Goal: Task Accomplishment & Management: Manage account settings

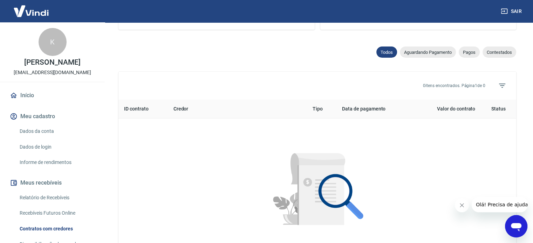
scroll to position [35, 0]
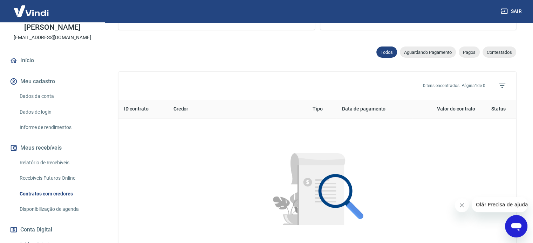
click at [50, 93] on link "Dados da conta" at bounding box center [56, 96] width 79 height 14
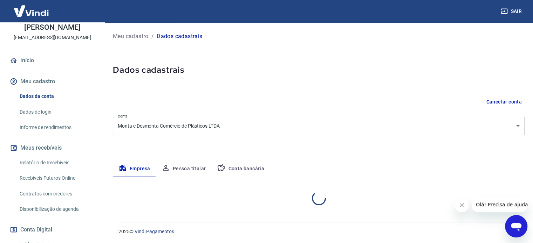
select select "SP"
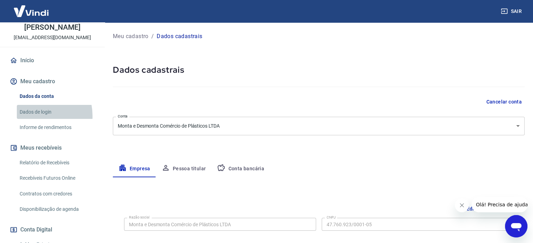
click at [34, 116] on link "Dados de login" at bounding box center [56, 112] width 79 height 14
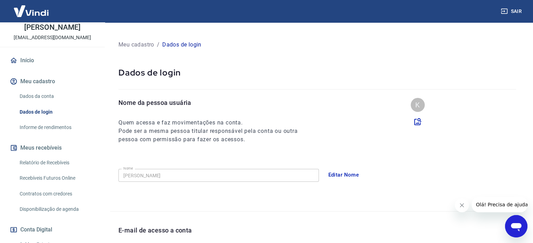
click at [37, 127] on link "Informe de rendimentos" at bounding box center [56, 127] width 79 height 14
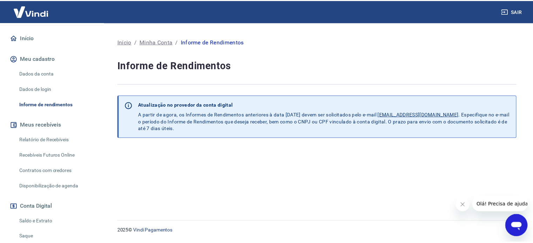
scroll to position [70, 0]
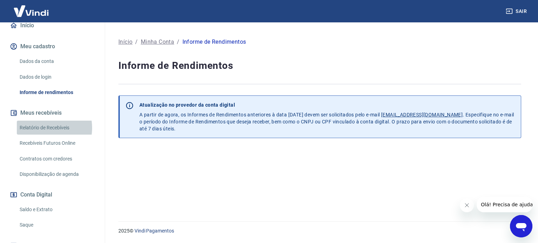
click at [42, 128] on link "Relatório de Recebíveis" at bounding box center [56, 128] width 79 height 14
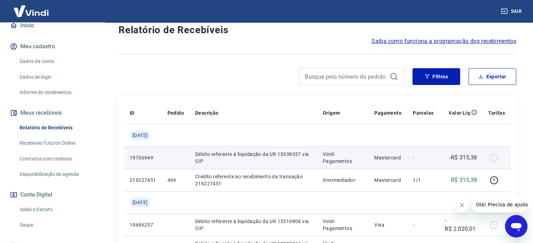
scroll to position [70, 0]
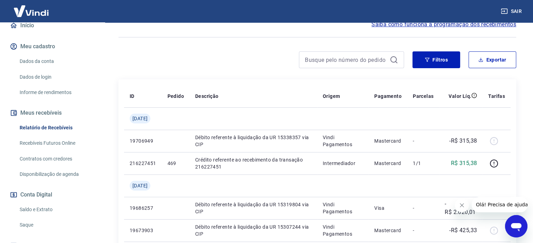
click at [461, 207] on icon "Fechar mensagem da empresa" at bounding box center [462, 206] width 6 height 6
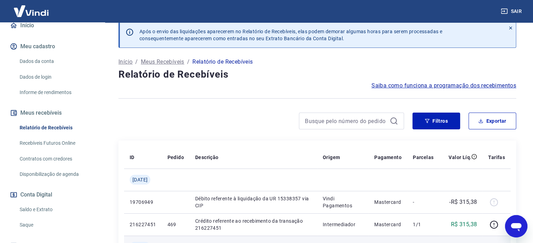
scroll to position [0, 0]
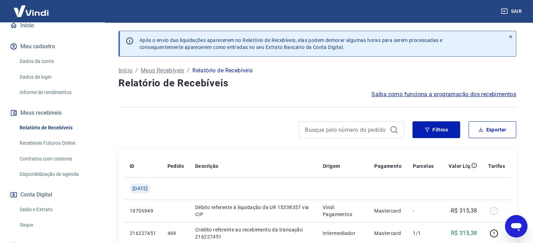
click at [54, 147] on link "Recebíveis Futuros Online" at bounding box center [56, 143] width 79 height 14
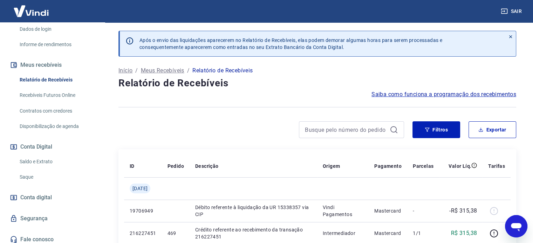
scroll to position [140, 0]
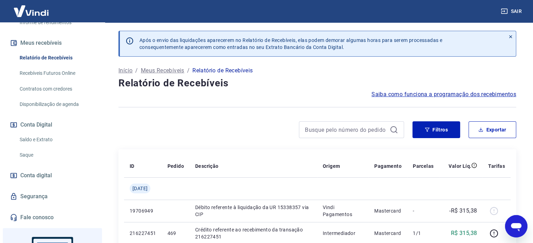
click at [45, 141] on link "Saldo e Extrato" at bounding box center [56, 140] width 79 height 14
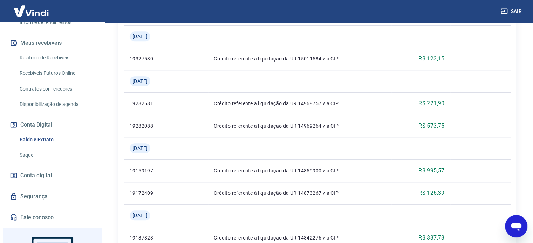
scroll to position [595, 0]
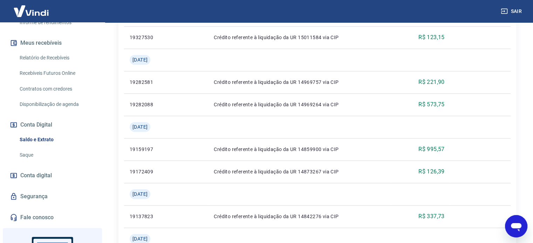
click at [23, 154] on link "Saque" at bounding box center [56, 155] width 79 height 14
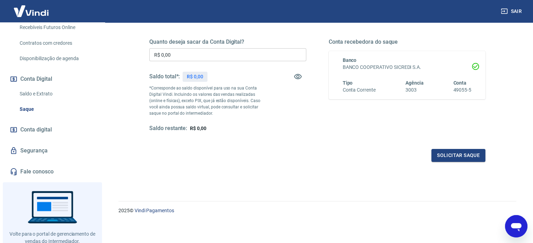
scroll to position [207, 0]
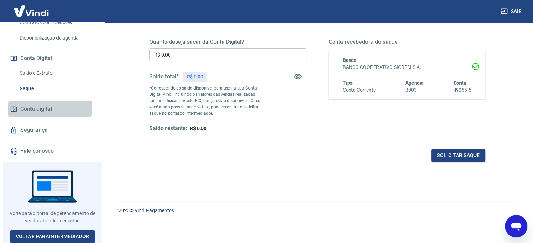
click at [35, 107] on span "Conta digital" at bounding box center [36, 109] width 32 height 10
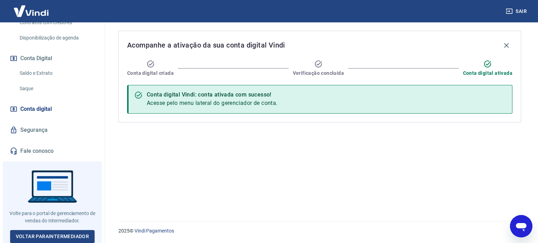
click at [41, 129] on link "Segurança" at bounding box center [52, 130] width 88 height 15
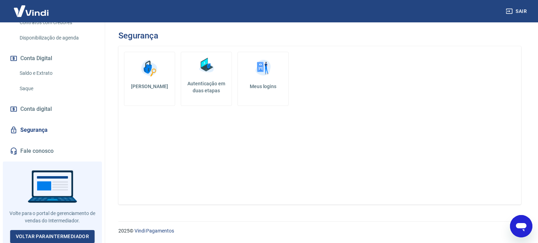
click at [41, 151] on link "Fale conosco" at bounding box center [52, 151] width 88 height 15
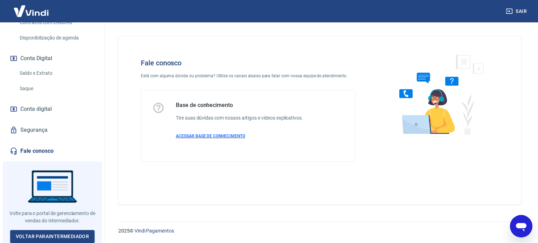
click at [200, 137] on span "ACESSAR BASE DE CONHECIMENTO" at bounding box center [210, 136] width 69 height 5
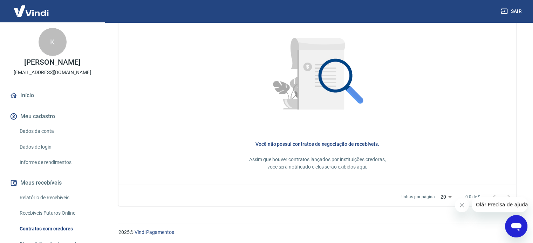
scroll to position [327, 0]
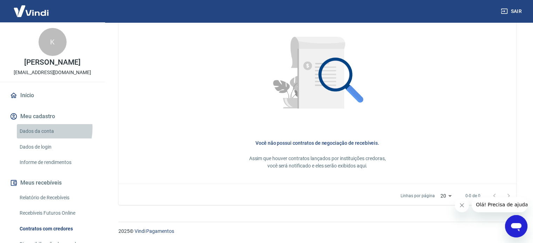
click at [37, 129] on link "Dados da conta" at bounding box center [56, 131] width 79 height 14
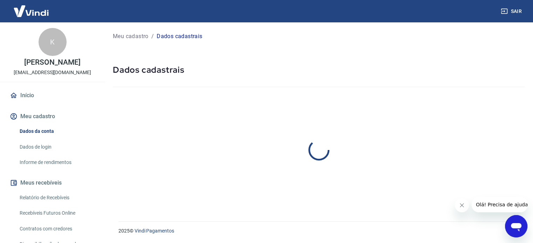
select select "SP"
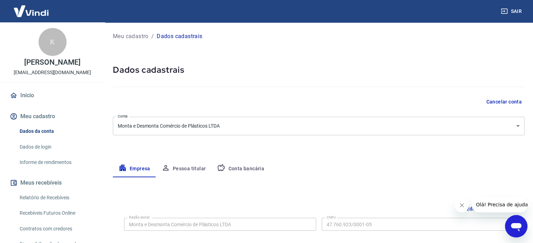
click at [514, 102] on button "Cancelar conta" at bounding box center [503, 102] width 41 height 13
click at [513, 220] on icon "Abrir janela de mensagens" at bounding box center [515, 226] width 13 height 13
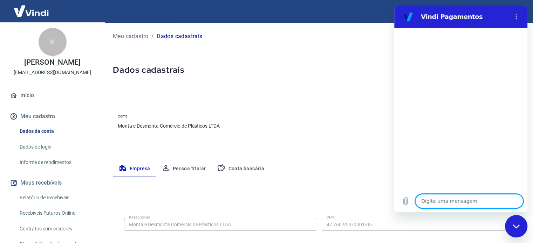
click at [452, 202] on textarea at bounding box center [469, 201] width 108 height 14
type textarea "o"
type textarea "x"
type textarea "ol"
type textarea "x"
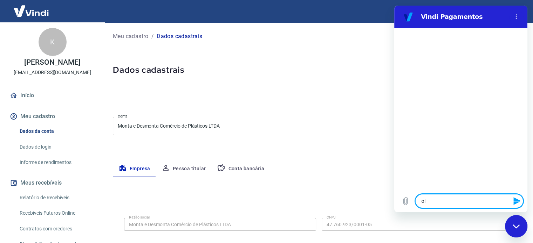
type textarea "ola"
type textarea "x"
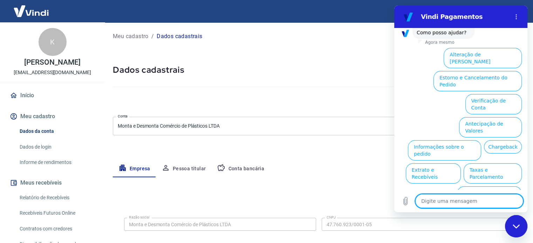
scroll to position [53, 0]
click at [488, 209] on button "Assinaturas e Faturas Tray" at bounding box center [488, 219] width 68 height 20
click at [488, 187] on div "08:43 diz: ola Enviado · 08:43 Vindi Vindi diz: Olá, Karen Scatena. Como posso …" at bounding box center [460, 109] width 133 height 162
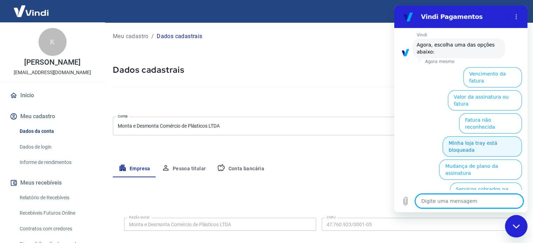
scroll to position [65, 0]
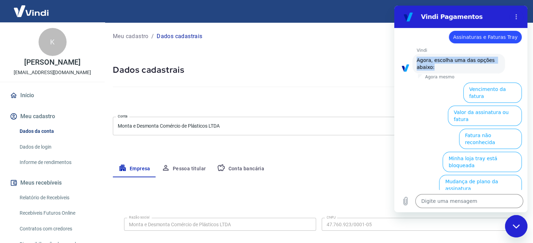
drag, startPoint x: 417, startPoint y: 61, endPoint x: 432, endPoint y: 69, distance: 17.9
click at [432, 69] on span "Agora, escolha uma das opções abaixo:" at bounding box center [458, 64] width 84 height 14
click at [433, 69] on span "Agora, escolha uma das opções abaixo:" at bounding box center [458, 64] width 84 height 14
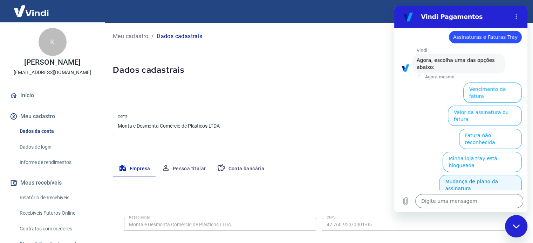
scroll to position [100, 0]
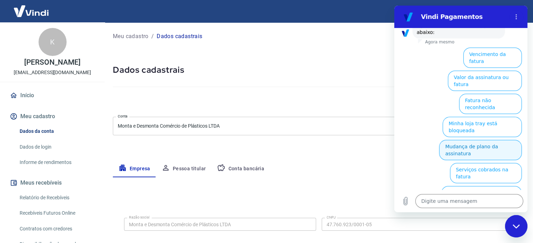
click at [480, 140] on button "Mudança de plano da assinatura" at bounding box center [480, 150] width 83 height 20
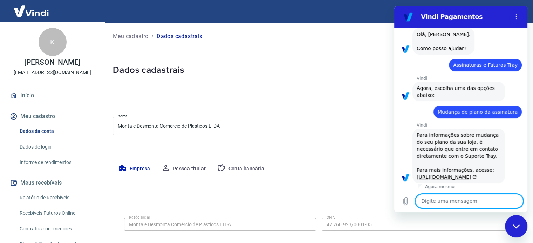
type textarea "x"
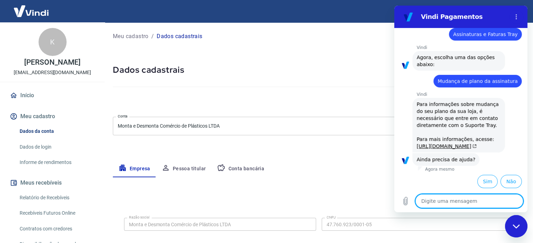
scroll to position [96, 0]
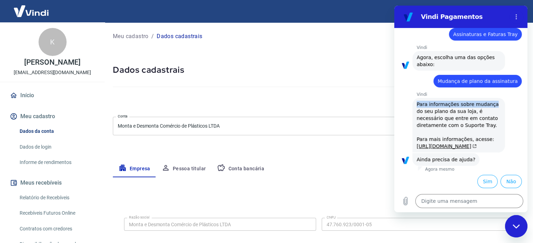
drag, startPoint x: 487, startPoint y: 76, endPoint x: 417, endPoint y: 76, distance: 70.4
click at [417, 101] on span "Para informações sobre mudança do seu plano da sua loja, é necessário que entre…" at bounding box center [458, 125] width 84 height 49
click at [418, 101] on span "Para informações sobre mudança do seu plano da sua loja, é necessário que entre…" at bounding box center [458, 125] width 84 height 49
drag, startPoint x: 487, startPoint y: 76, endPoint x: 417, endPoint y: 80, distance: 70.5
click at [417, 101] on span "Para informações sobre mudança do seu plano da sua loja, é necessário que entre…" at bounding box center [458, 125] width 84 height 49
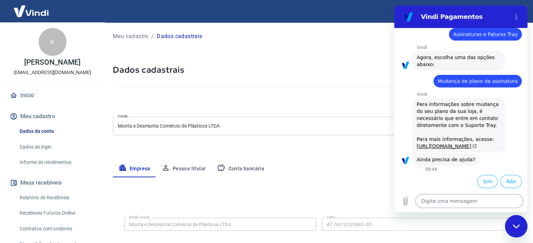
click at [442, 203] on textarea at bounding box center [469, 201] width 108 height 14
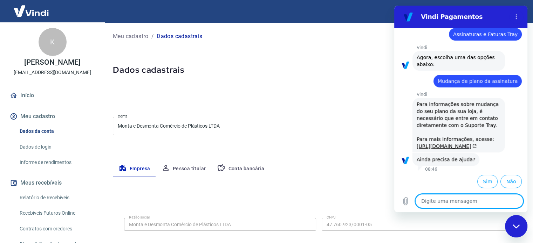
type textarea "c"
type textarea "x"
type textarea "cN"
type textarea "x"
type textarea "cNC"
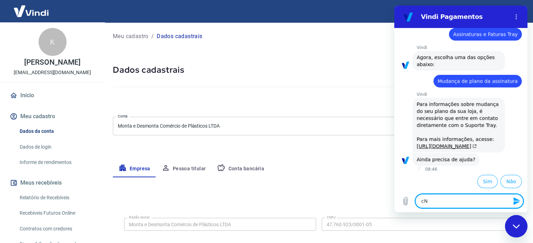
type textarea "x"
type textarea "cNCE"
type textarea "x"
type textarea "cNC"
type textarea "x"
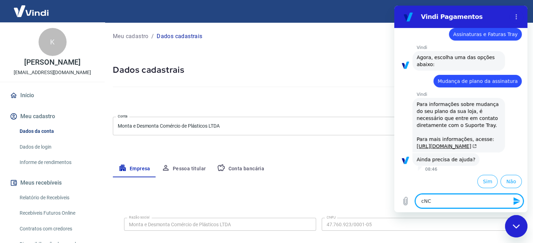
type textarea "cN"
type textarea "x"
type textarea "c"
type textarea "x"
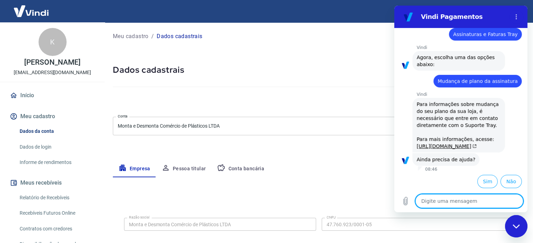
type textarea "c"
type textarea "x"
type textarea "ca"
type textarea "x"
type textarea "can"
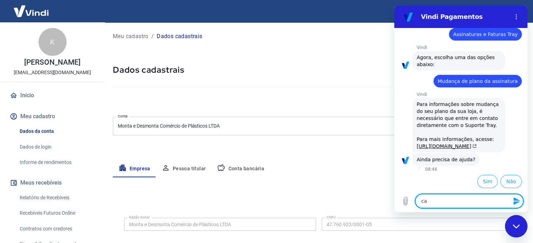
type textarea "x"
type textarea "canc"
type textarea "x"
type textarea "cance"
type textarea "x"
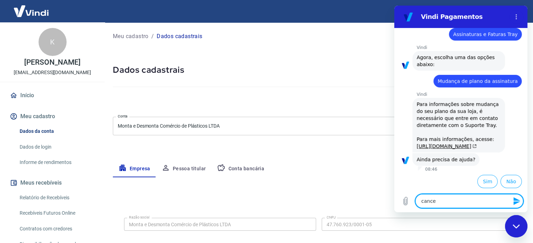
type textarea "cancel"
type textarea "x"
type textarea "cancela"
type textarea "x"
type textarea "cancelar"
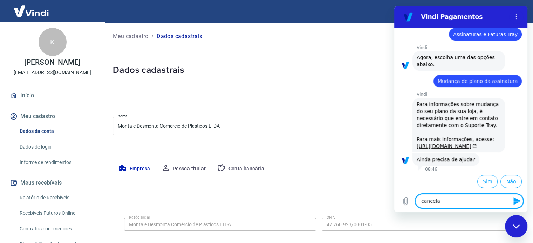
type textarea "x"
type textarea "cancelar"
type textarea "x"
type textarea "cancelar a"
type textarea "x"
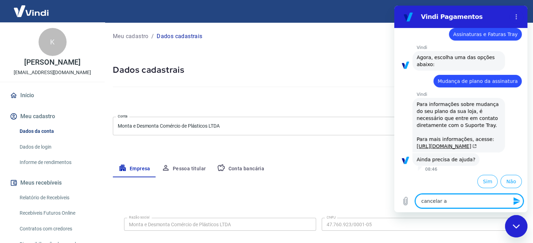
type textarea "cancelar a"
type textarea "x"
type textarea "cancelar a v"
type textarea "x"
type textarea "cancelar a vi"
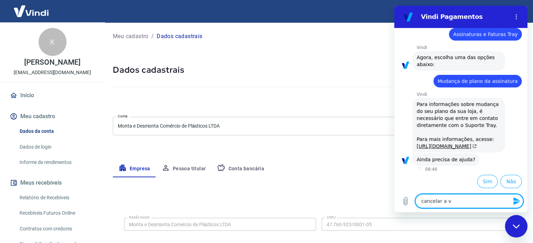
type textarea "x"
type textarea "cancelar a vin"
type textarea "x"
type textarea "cancelar a vind"
type textarea "x"
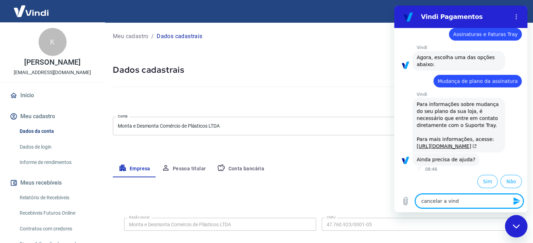
type textarea "cancelar a vindi"
type textarea "x"
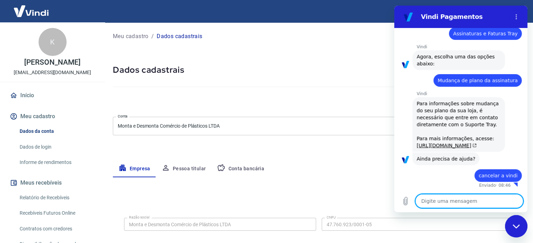
type textarea "x"
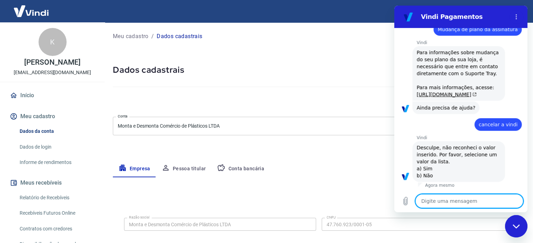
scroll to position [147, 0]
type textarea "s"
type textarea "x"
type textarea "si"
type textarea "x"
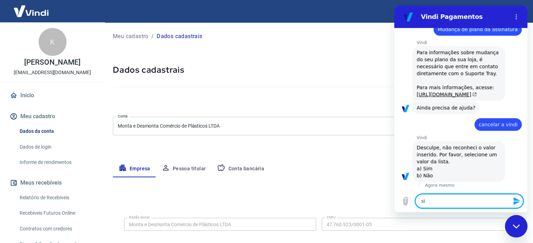
type textarea "sim"
type textarea "x"
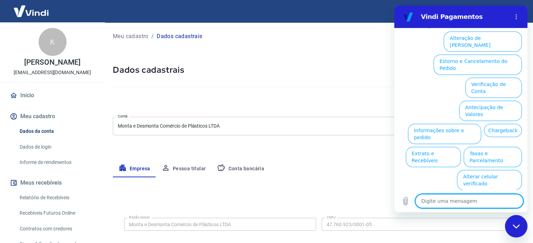
scroll to position [345, 0]
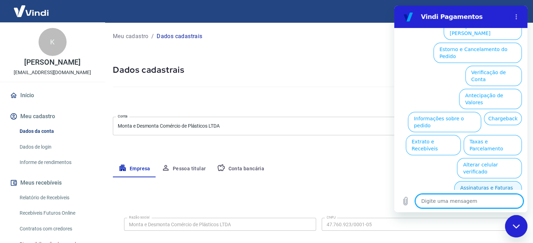
click at [488, 183] on button "Assinaturas e Faturas Tray" at bounding box center [488, 191] width 68 height 20
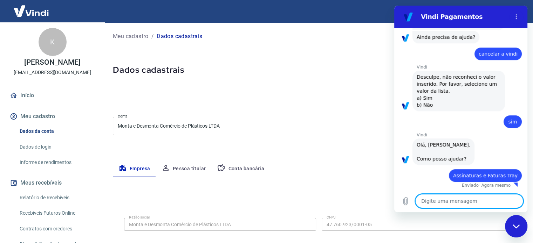
type textarea "x"
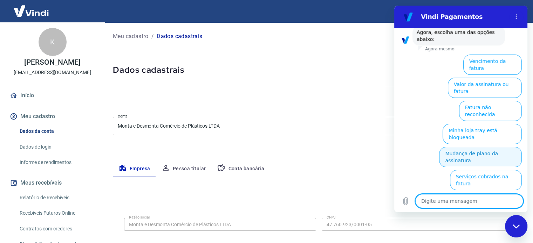
scroll to position [392, 0]
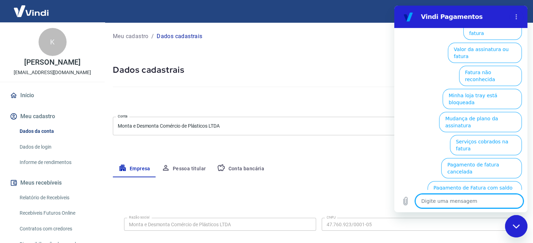
click at [458, 205] on textarea at bounding box center [469, 201] width 108 height 14
type textarea "a"
type textarea "x"
type textarea "at"
type textarea "x"
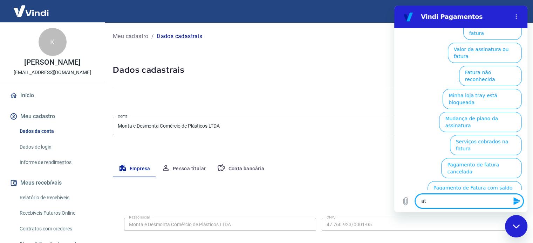
type textarea "ate"
type textarea "x"
type textarea "aten"
type textarea "x"
type textarea "atend"
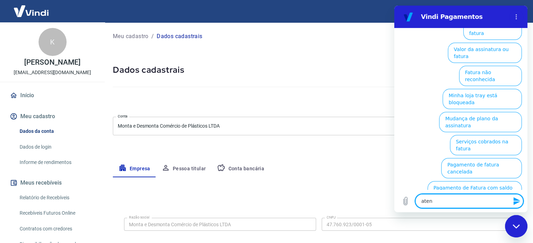
type textarea "x"
type textarea "atende"
type textarea "x"
type textarea "atenden"
type textarea "x"
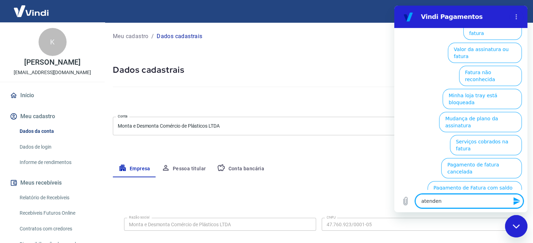
type textarea "atendent"
type textarea "x"
type textarea "atendente"
type textarea "x"
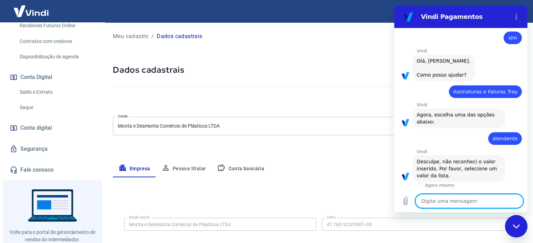
scroll to position [207, 0]
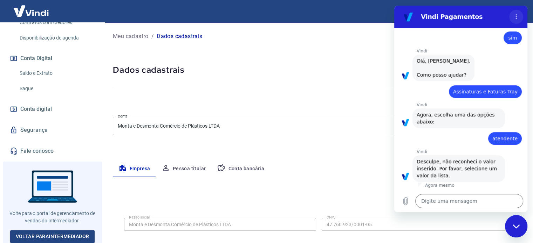
click at [516, 18] on circle "Menu de opções" at bounding box center [515, 18] width 1 height 1
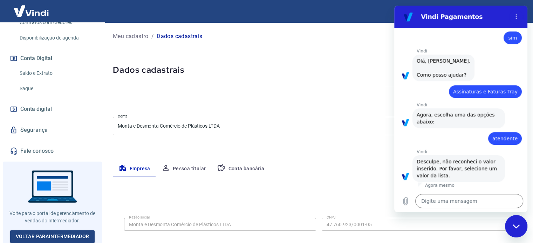
click at [522, 228] on div "Fechar janela de mensagens" at bounding box center [515, 226] width 21 height 21
type textarea "x"
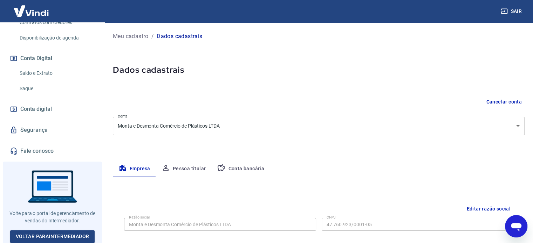
click at [509, 102] on button "Cancelar conta" at bounding box center [503, 102] width 41 height 13
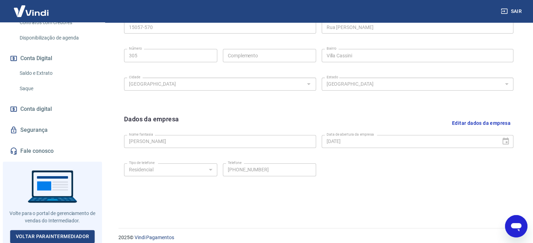
scroll to position [261, 0]
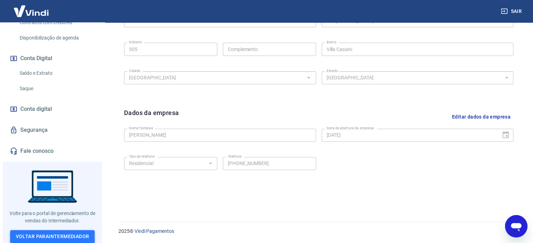
click at [65, 231] on link "Voltar para Intermediador" at bounding box center [52, 236] width 85 height 13
